Goal: Contribute content: Contribute content

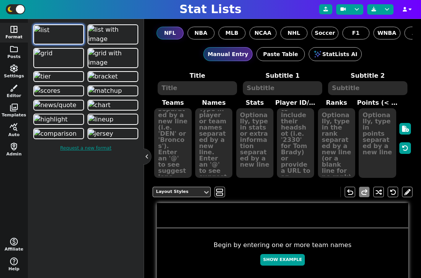
scroll to position [190, 0]
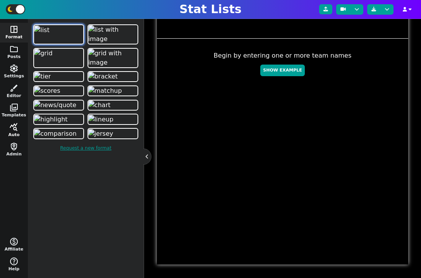
click at [15, 132] on button "query_stats Auto" at bounding box center [14, 131] width 28 height 20
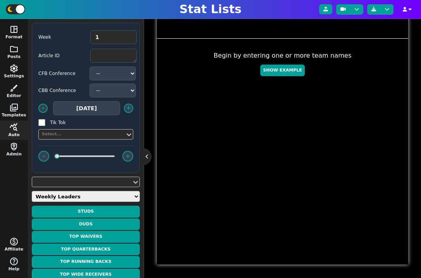
click at [105, 195] on select "Weekly Leaders Slate Leaders QB Stats RB Stats REC Stats IDP Stats Other Stats …" at bounding box center [86, 196] width 108 height 11
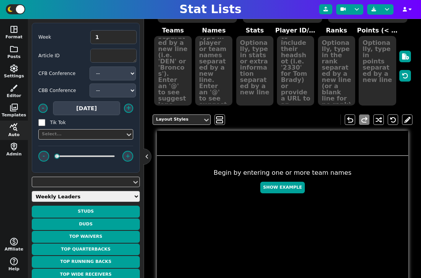
scroll to position [0, 0]
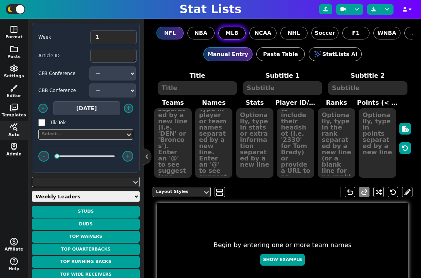
click at [232, 32] on span "MLB" at bounding box center [231, 33] width 13 height 8
click at [0, 0] on input "MLB" at bounding box center [0, 0] width 0 height 0
type input "21"
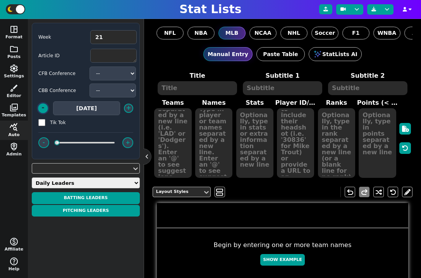
click at [41, 108] on button "-" at bounding box center [43, 108] width 10 height 10
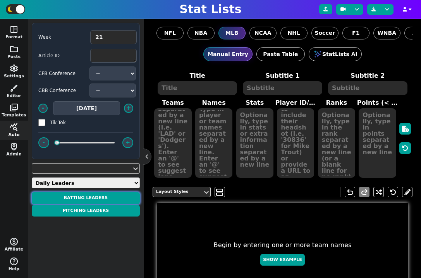
click at [86, 198] on button "BATTING LEADERS" at bounding box center [86, 198] width 108 height 12
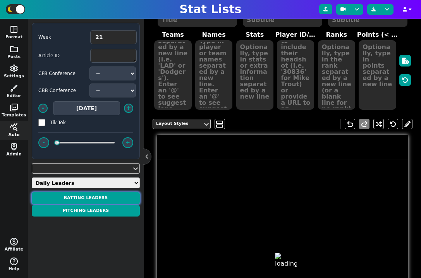
type textarea "BATTING LEADERS"
type textarea "[DATE]"
type textarea "SEA NYY NYY LAD PIT"
type textarea "CAL##RALEIGH JAZZ##[PERSON_NAME] [PERSON_NAME]##[PERSON_NAME]##[PERSON_NAME]##[…"
type textarea "3/5, 2 HR, 2 R, 4 RBIS 2/4, 2 HR, 2 R, 4 RBIS 2/2, 2 HR, 2 R, 2 RBIS, 2 BB 2/4,…"
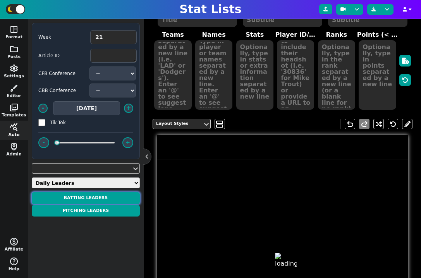
type textarea "41292 41433 34995 30193 42933"
type textarea "14.0 PTS 14.0 PTS 14.0 PTS 14.0 PTS 11.0 PTS"
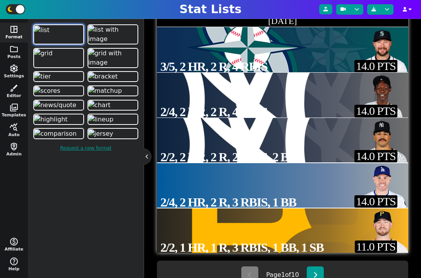
scroll to position [234, 0]
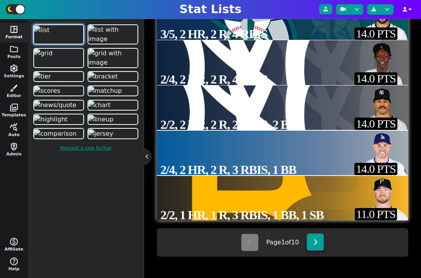
click at [316, 245] on icon at bounding box center [315, 242] width 4 height 6
click at [248, 240] on icon at bounding box center [250, 242] width 4 height 6
click at [15, 132] on button "query_stats Auto" at bounding box center [14, 131] width 28 height 20
type textarea "Cal##Raleigh Jazz##[PERSON_NAME] [PERSON_NAME]##[PERSON_NAME]##[PERSON_NAME]##[…"
type textarea "3/5, 2 HR, 2 R, 4 RBIs 2/4, 2 HR, 2 R, 4 RBIs 2/2, 2 HR, 2 R, 2 RBIs, 2 BB 2/4,…"
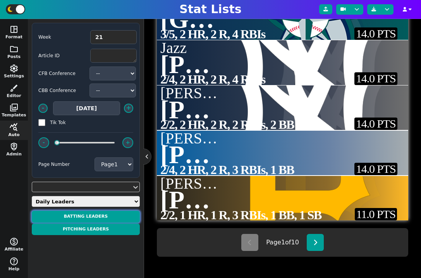
click at [84, 214] on button "BATTING LEADERS" at bounding box center [86, 217] width 108 height 12
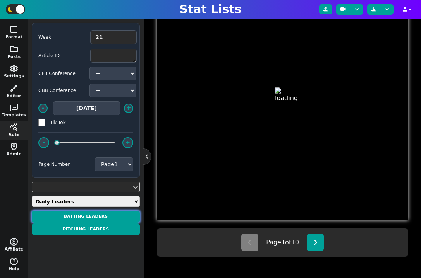
type textarea "BATTING LEADERS"
type textarea "[DATE]"
type textarea "SEA NYY NYY LAD PIT"
type textarea "CAL##RALEIGH JAZZ##[PERSON_NAME] [PERSON_NAME]##[PERSON_NAME]##[PERSON_NAME]##[…"
type textarea "3/5, 2 HR, 2 R, 4 RBIS 2/4, 2 HR, 2 R, 4 RBIS 2/2, 2 HR, 2 R, 2 RBIS, 2 BB 2/4,…"
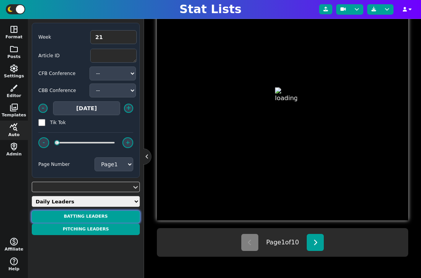
type textarea "41292 41433 34995 30193 42933"
type textarea "14.0 PTS 14.0 PTS 14.0 PTS 14.0 PTS 11.0 PTS"
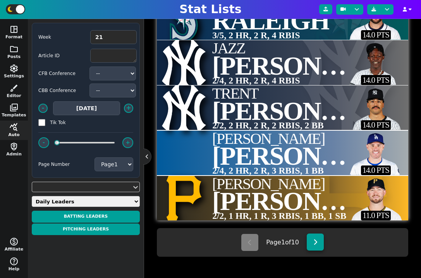
click at [318, 248] on button at bounding box center [314, 242] width 17 height 17
type textarea "OAK DET TEX [MEDICAL_DATA] LAA"
type textarea "[PERSON_NAME]##[PERSON_NAME]##[PERSON_NAME]##[PERSON_NAME]##[PERSON_NAME]##[PER…"
type textarea "2/4, 1 HR, 2 R, 2 RBIs 1/2, 1 HR, 3 R, 1 RBIs, 1 BB 1/2, 1 HR, 1 R, 2 RBIs, 2 B…"
type textarea "9.0 PTS 9.0 PTS 9.0 PTS 9.0 PTS 9.0 PTS"
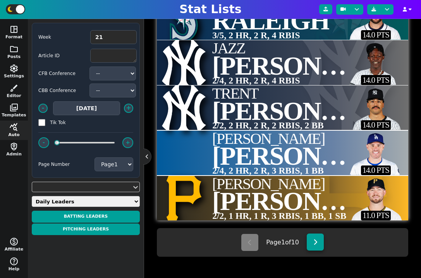
select select "2"
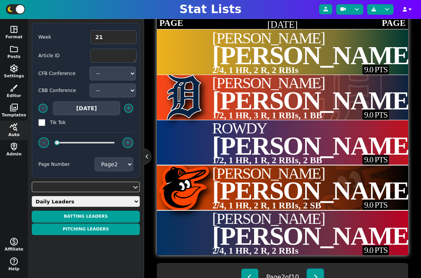
scroll to position [214, 0]
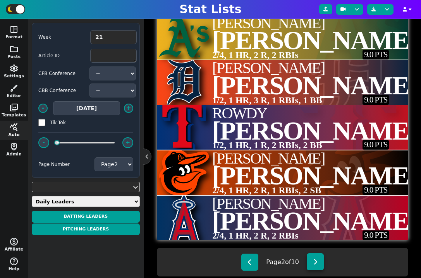
click at [312, 263] on button at bounding box center [314, 261] width 17 height 17
type textarea "MIL TBR KCR TBR MIA"
type textarea "Caleb##[PERSON_NAME]##[PERSON_NAME]##[PERSON_NAME]##[PERSON_NAME]##[PERSON_NAME]"
type textarea "2/4, 1 HR, 2 R, 1 RBIs 2/3, 1 R, 2 RBIs, 1 BB, 1 SB 2/4, 1 HR, 2 R, 1 RBIs, 1 B…"
type textarea "9.0 PTS 9.0 PTS 9.0 PTS 9.0 PTS 8.0 PTS"
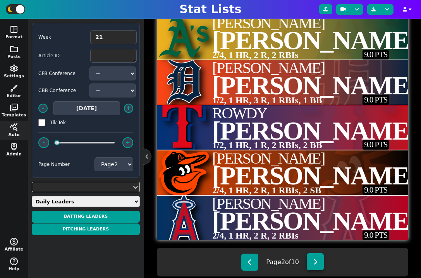
select select "3"
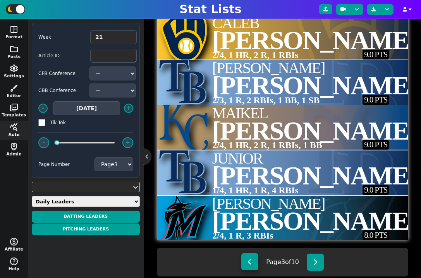
click at [249, 265] on icon at bounding box center [250, 262] width 4 height 6
type textarea "OAK DET TEX [MEDICAL_DATA] LAA"
type textarea "[PERSON_NAME]##[PERSON_NAME]##[PERSON_NAME]##[PERSON_NAME]##[PERSON_NAME]##[PER…"
type textarea "2/4, 1 HR, 2 R, 2 RBIs 1/2, 1 HR, 3 R, 1 RBIs, 1 BB 1/2, 1 HR, 1 R, 2 RBIs, 2 B…"
type textarea "9.0 PTS 9.0 PTS 9.0 PTS 9.0 PTS 9.0 PTS"
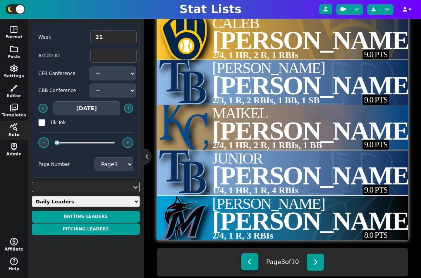
select select "2"
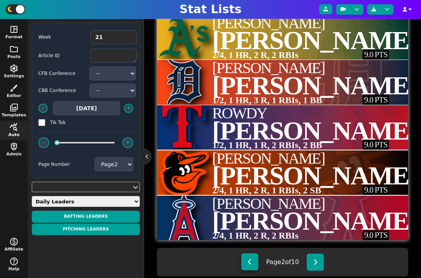
click at [249, 265] on icon at bounding box center [250, 262] width 4 height 6
type textarea "SEA NYY NYY LAD PIT"
type textarea "Cal##Raleigh Jazz##[PERSON_NAME] [PERSON_NAME]##[PERSON_NAME]##[PERSON_NAME]##[…"
type textarea "3/5, 2 HR, 2 R, 4 RBIs 2/4, 2 HR, 2 R, 4 RBIs 2/2, 2 HR, 2 R, 2 RBIs, 2 BB 2/4,…"
type textarea "14.0 PTS 14.0 PTS 14.0 PTS 14.0 PTS 11.0 PTS"
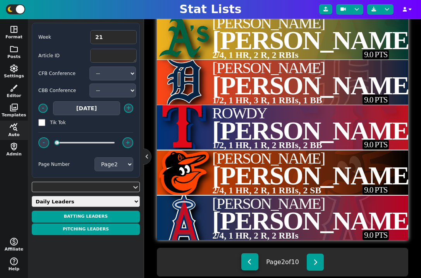
select select "1"
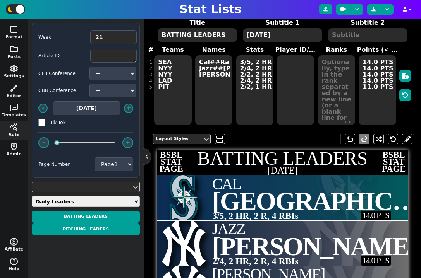
scroll to position [42, 0]
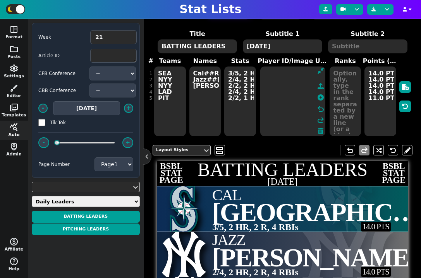
click at [295, 89] on textarea at bounding box center [292, 102] width 65 height 70
click at [321, 99] on icon at bounding box center [320, 97] width 6 height 6
click at [321, 100] on icon at bounding box center [320, 97] width 6 height 6
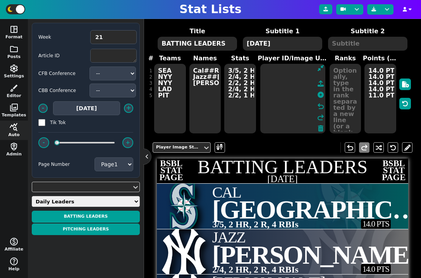
scroll to position [40, 0]
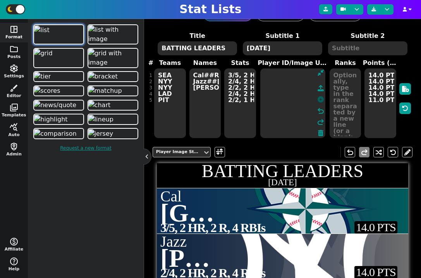
click at [322, 99] on icon at bounding box center [320, 99] width 6 height 6
click at [322, 100] on icon at bounding box center [320, 99] width 6 height 6
click at [320, 100] on icon at bounding box center [320, 99] width 6 height 6
type textarea "41292 41433 34995 30193 42933"
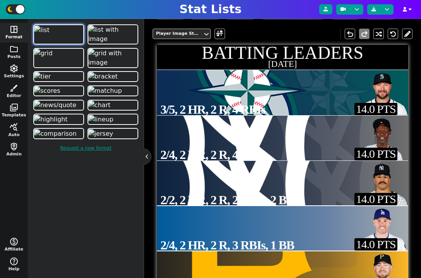
scroll to position [165, 0]
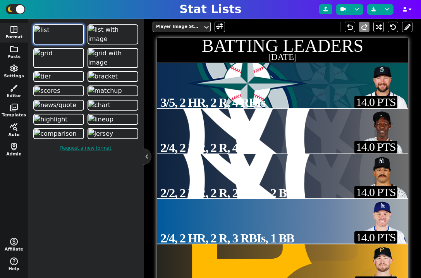
click at [13, 135] on button "query_stats Auto" at bounding box center [14, 131] width 28 height 20
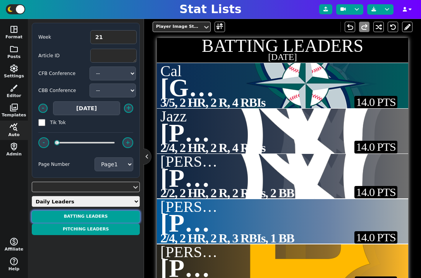
click at [95, 216] on button "BATTING LEADERS" at bounding box center [86, 217] width 108 height 12
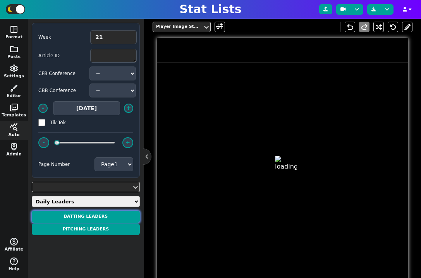
type textarea "BATTING LEADERS"
type textarea "[DATE]"
type textarea "SEA NYY NYY LAD PIT"
type textarea "CAL##RALEIGH JAZZ##[PERSON_NAME] [PERSON_NAME]##[PERSON_NAME]##[PERSON_NAME]##[…"
type textarea "3/5, 2 HR, 2 R, 4 RBIS 2/4, 2 HR, 2 R, 4 RBIS 2/2, 2 HR, 2 R, 2 RBIS, 2 BB 2/4,…"
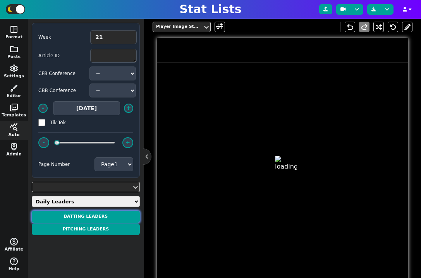
type textarea "41292 41433 34995 30193 42933"
type textarea "14.0 PTS 14.0 PTS 14.0 PTS 14.0 PTS 11.0 PTS"
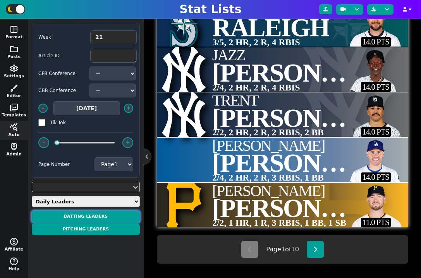
scroll to position [226, 0]
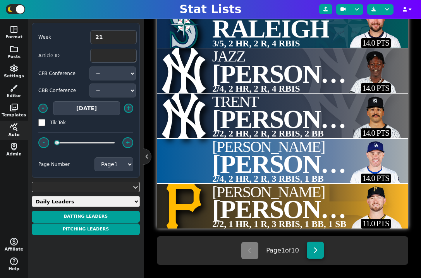
click at [317, 249] on icon at bounding box center [315, 250] width 4 height 6
type textarea "OAK DET TEX [MEDICAL_DATA] LAA"
type textarea "[PERSON_NAME]##[PERSON_NAME]##[PERSON_NAME]##[PERSON_NAME]##[PERSON_NAME]##[PER…"
type textarea "2/4, 1 HR, 2 R, 2 RBIs 1/2, 1 HR, 3 R, 1 RBIs, 1 BB 1/2, 1 HR, 1 R, 2 RBIs, 2 B…"
type textarea "9.0 PTS 9.0 PTS 9.0 PTS 9.0 PTS 9.0 PTS"
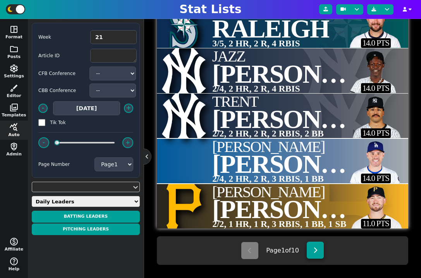
select select "2"
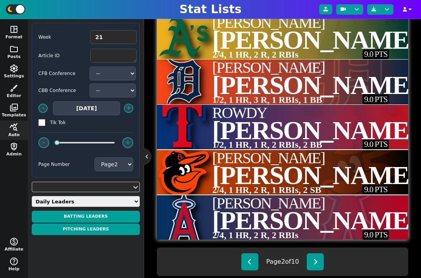
scroll to position [234, 0]
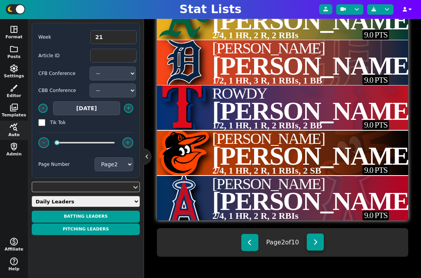
click at [316, 241] on icon at bounding box center [315, 242] width 4 height 6
type textarea "MIL TBR KCR TBR MIA"
type textarea "Caleb##[PERSON_NAME]##[PERSON_NAME]##[PERSON_NAME]##[PERSON_NAME]##[PERSON_NAME]"
type textarea "2/4, 1 HR, 2 R, 1 RBIs 2/3, 1 R, 2 RBIs, 1 BB, 1 SB 2/4, 1 HR, 2 R, 1 RBIs, 1 B…"
type textarea "9.0 PTS 9.0 PTS 9.0 PTS 9.0 PTS 8.0 PTS"
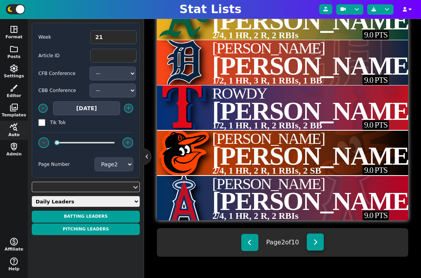
select select "3"
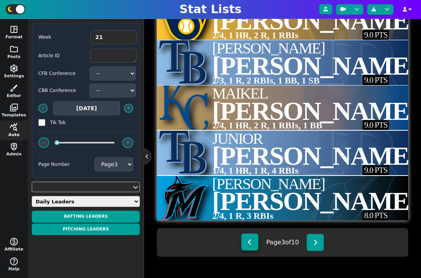
click at [250, 243] on button at bounding box center [249, 242] width 17 height 17
type textarea "OAK DET TEX [MEDICAL_DATA] LAA"
type textarea "[PERSON_NAME]##[PERSON_NAME]##[PERSON_NAME]##[PERSON_NAME]##[PERSON_NAME]##[PER…"
type textarea "2/4, 1 HR, 2 R, 2 RBIs 1/2, 1 HR, 3 R, 1 RBIs, 1 BB 1/2, 1 HR, 1 R, 2 RBIs, 2 B…"
type textarea "9.0 PTS 9.0 PTS 9.0 PTS 9.0 PTS 9.0 PTS"
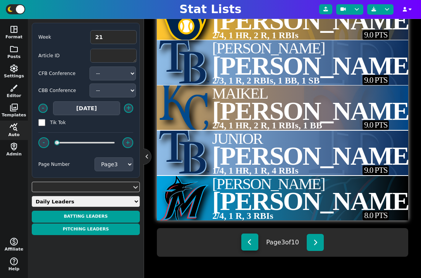
select select "2"
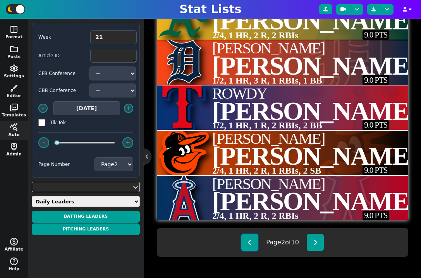
type textarea "4719300 42179 34287 42507 34923"
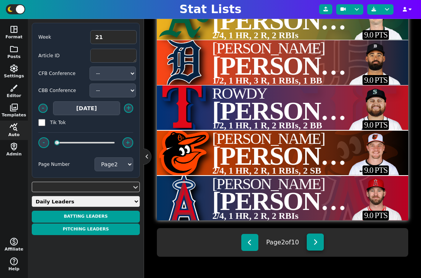
click at [316, 244] on icon at bounding box center [315, 242] width 4 height 6
type textarea "MIL TBR KCR TBR MIA"
type textarea "Caleb##[PERSON_NAME]##[PERSON_NAME]##[PERSON_NAME]##[PERSON_NAME]##[PERSON_NAME]"
type textarea "2/4, 1 HR, 2 R, 1 RBIs 2/3, 1 R, 2 RBIs, 1 BB, 1 SB 2/4, 1 HR, 2 R, 1 RBIs, 1 B…"
type textarea "5007615 4679983 4905884 4905921"
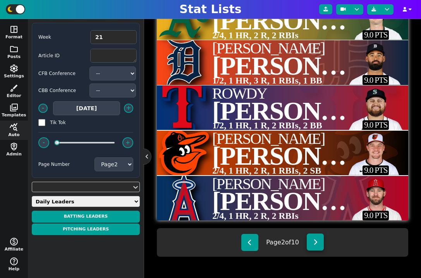
type textarea "9.0 PTS 9.0 PTS 9.0 PTS 9.0 PTS 8.0 PTS"
select select "3"
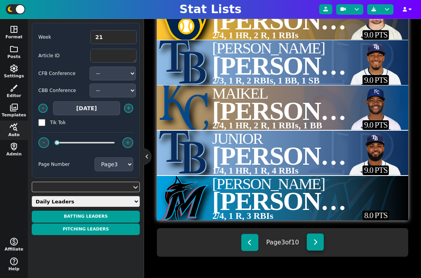
click at [320, 243] on button at bounding box center [314, 242] width 17 height 17
type textarea "CIN MIA LAD CHW TBR"
type textarea "[PERSON_NAME]##[PERSON_NAME]##[PERSON_NAME]##[PERSON_NAME]##[PERSON_NAME]##[PER…"
type textarea "2/4, 1 HR, 1 R, 3 RBIs 2/4, 1 HR, 2 R, 1 RBIs 1/4, 1 HR, 1 R, 3 RBIs 3/4, 2 R, …"
type textarea "4722857 4987650 4619839 4743772 42927"
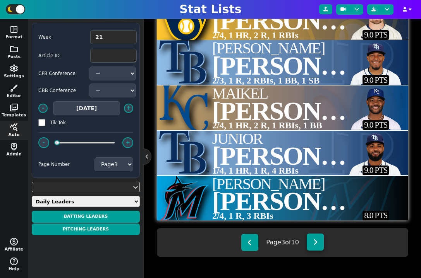
type textarea "8.0 PTS 8.0 PTS 7.0 PTS 7.0 PTS 7.0 PTS"
select select "4"
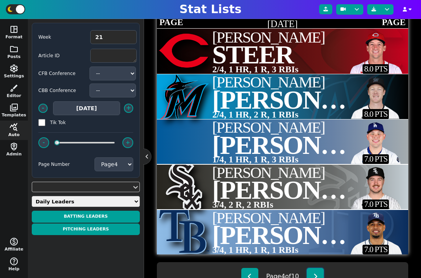
scroll to position [219, 0]
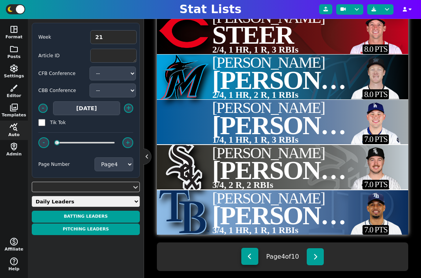
click at [253, 254] on button at bounding box center [249, 256] width 17 height 17
type textarea "MIL TBR KCR TBR MIA"
type textarea "Caleb##[PERSON_NAME]##[PERSON_NAME]##[PERSON_NAME]##[PERSON_NAME]##[PERSON_NAME]"
type textarea "2/4, 1 HR, 2 R, 1 RBIs 2/3, 1 R, 2 RBIs, 1 BB, 1 SB 2/4, 1 HR, 2 R, 1 RBIs, 1 B…"
type textarea "5007615 4679983 4905884 4905921"
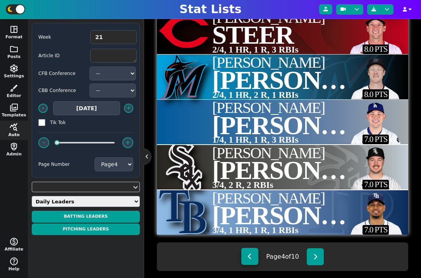
type textarea "9.0 PTS 9.0 PTS 9.0 PTS 9.0 PTS 8.0 PTS"
select select "3"
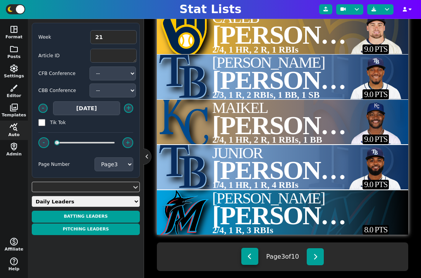
click at [253, 258] on button at bounding box center [249, 256] width 17 height 17
type textarea "OAK DET TEX [MEDICAL_DATA] LAA"
type textarea "[PERSON_NAME]##[PERSON_NAME]##[PERSON_NAME]##[PERSON_NAME]##[PERSON_NAME]##[PER…"
type textarea "2/4, 1 HR, 2 R, 2 RBIs 1/2, 1 HR, 3 R, 1 RBIs, 1 BB 1/2, 1 HR, 1 R, 2 RBIs, 2 B…"
type textarea "4719300 42179 34287 42507 34923"
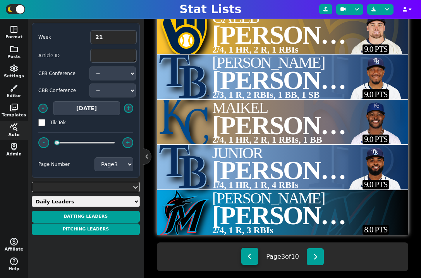
type textarea "9.0 PTS 9.0 PTS 9.0 PTS 9.0 PTS 9.0 PTS"
select select "2"
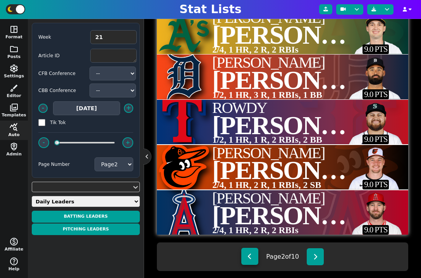
click at [253, 258] on button at bounding box center [249, 256] width 17 height 17
type textarea "SEA NYY NYY LAD PIT"
type textarea "Cal##Raleigh Jazz##[PERSON_NAME] [PERSON_NAME]##[PERSON_NAME]##[PERSON_NAME]##[…"
type textarea "3/5, 2 HR, 2 R, 4 RBIs 2/4, 2 HR, 2 R, 4 RBIs 2/2, 2 HR, 2 R, 2 RBIs, 2 BB 2/4,…"
type textarea "41292 41433 34995 30193 42933"
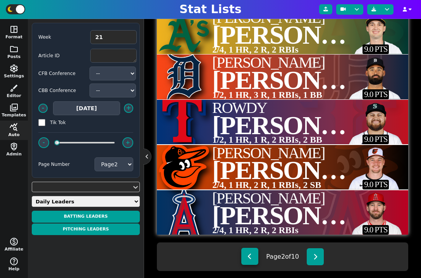
type textarea "14.0 PTS 14.0 PTS 14.0 PTS 14.0 PTS 11.0 PTS"
select select "1"
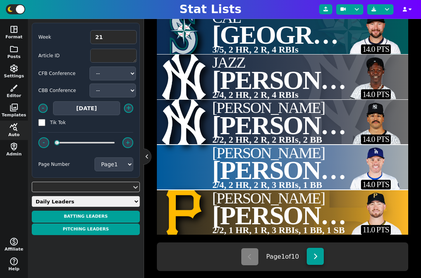
click at [318, 257] on button at bounding box center [314, 256] width 17 height 17
type textarea "OAK DET TEX [MEDICAL_DATA] LAA"
type textarea "[PERSON_NAME]##[PERSON_NAME]##[PERSON_NAME]##[PERSON_NAME]##[PERSON_NAME]##[PER…"
type textarea "2/4, 1 HR, 2 R, 2 RBIs 1/2, 1 HR, 3 R, 1 RBIs, 1 BB 1/2, 1 HR, 1 R, 2 RBIs, 2 B…"
type textarea "4719300 42179 34287 42507 34923"
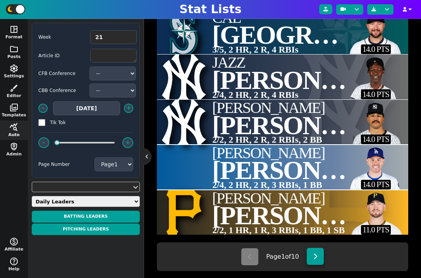
type textarea "9.0 PTS 9.0 PTS 9.0 PTS 9.0 PTS 9.0 PTS"
select select "2"
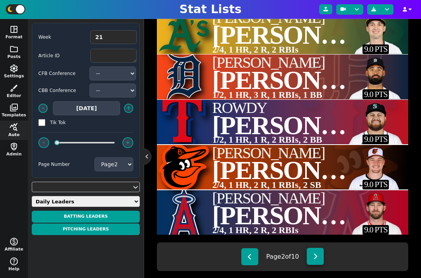
click at [318, 257] on button at bounding box center [314, 256] width 17 height 17
type textarea "MIL TBR KCR TBR MIA"
type textarea "Caleb##[PERSON_NAME]##[PERSON_NAME]##[PERSON_NAME]##[PERSON_NAME]##[PERSON_NAME]"
type textarea "2/4, 1 HR, 2 R, 1 RBIs 2/3, 1 R, 2 RBIs, 1 BB, 1 SB 2/4, 1 HR, 2 R, 1 RBIs, 1 B…"
type textarea "5007615 4679983 4905884 4905921"
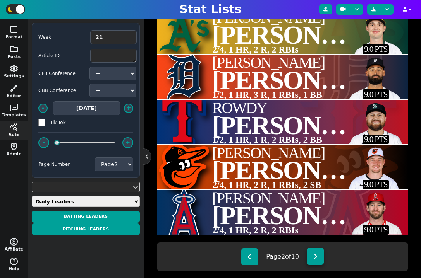
type textarea "9.0 PTS 9.0 PTS 9.0 PTS 9.0 PTS 8.0 PTS"
select select "3"
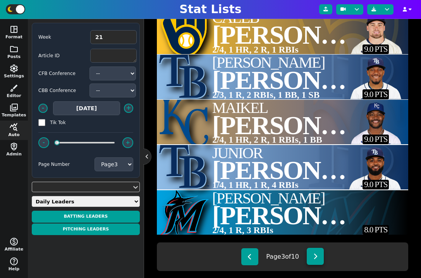
click at [318, 253] on button at bounding box center [314, 256] width 17 height 17
type textarea "CIN MIA LAD CHW TBR"
type textarea "[PERSON_NAME]##[PERSON_NAME]##[PERSON_NAME]##[PERSON_NAME]##[PERSON_NAME]##[PER…"
type textarea "2/4, 1 HR, 1 R, 3 RBIs 2/4, 1 HR, 2 R, 1 RBIs 1/4, 1 HR, 1 R, 3 RBIs 3/4, 2 R, …"
type textarea "4722857 4987650 4619839 4743772 42927"
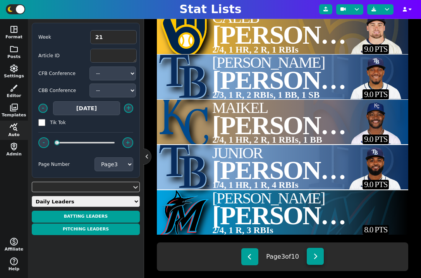
type textarea "8.0 PTS 8.0 PTS 7.0 PTS 7.0 PTS 7.0 PTS"
select select "4"
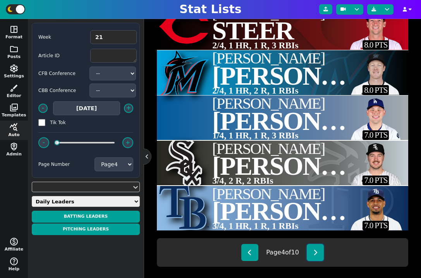
scroll to position [234, 0]
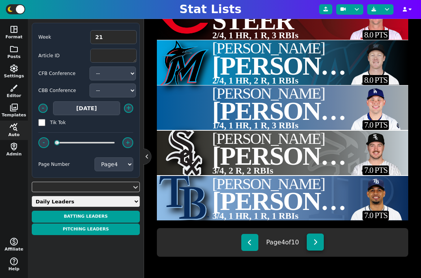
click at [313, 244] on button at bounding box center [314, 242] width 17 height 17
type textarea "TEX SFG KCR CHW WSH"
type textarea "Adolis##[PERSON_NAME]##[PERSON_NAME]##[PERSON_NAME]##[PERSON_NAME]##[PERSON_NAM…"
type textarea "1/2, 1 R, 2 BB, 2 SB 2/4, 1 HR, 2 R, 2 RBIs 2/5, 1 HR, 1 R, 2 RBIs 1/4, 1 HR, 1…"
type textarea "35537 4722941 4109109 4872685 40459"
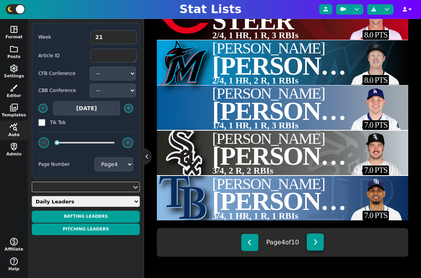
type textarea "7.0 PTS 7.0 PTS 7.0 PTS 7.0 PTS 6.0 PTS"
select select "5"
